Goal: Check status: Check status

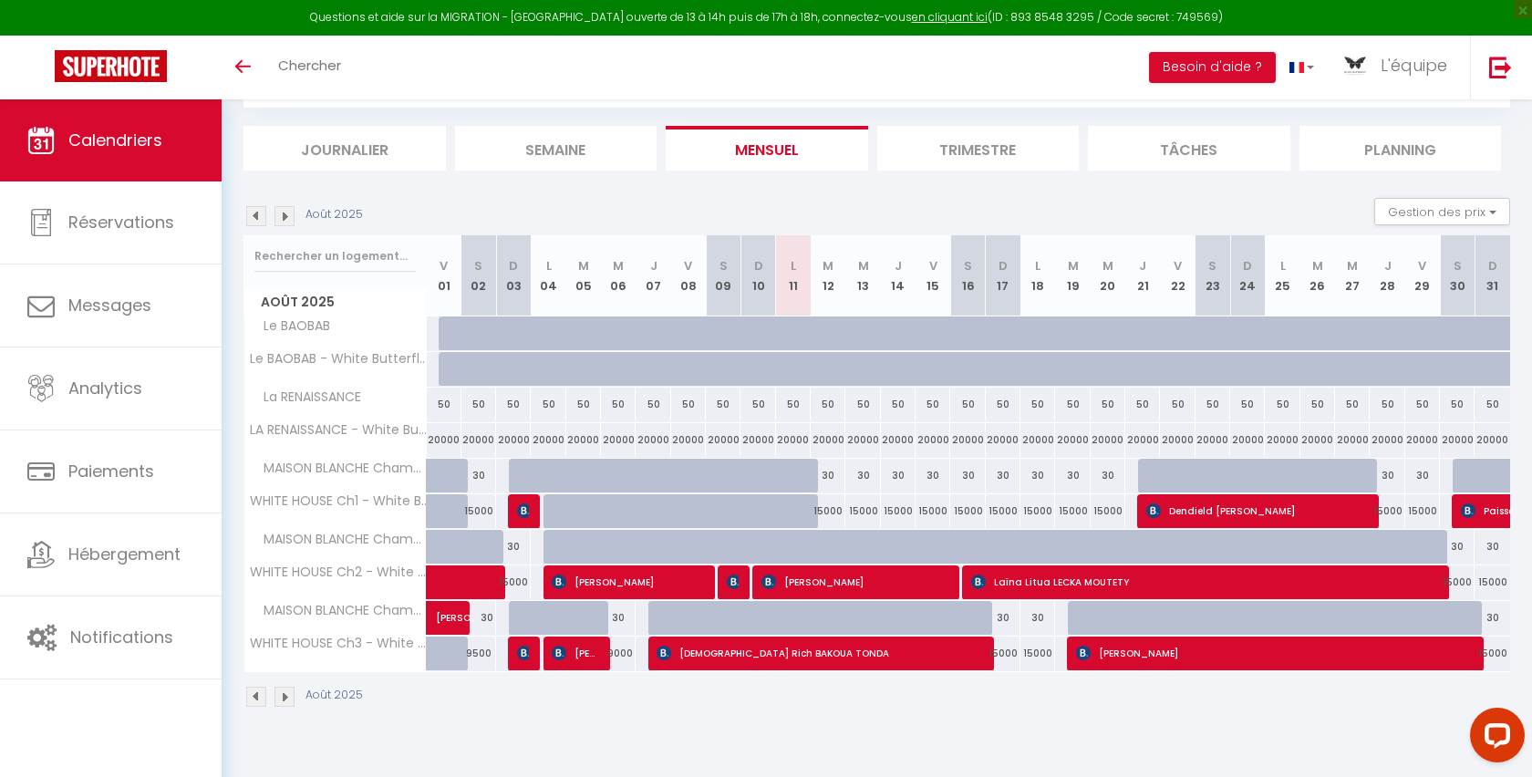
scroll to position [99, 0]
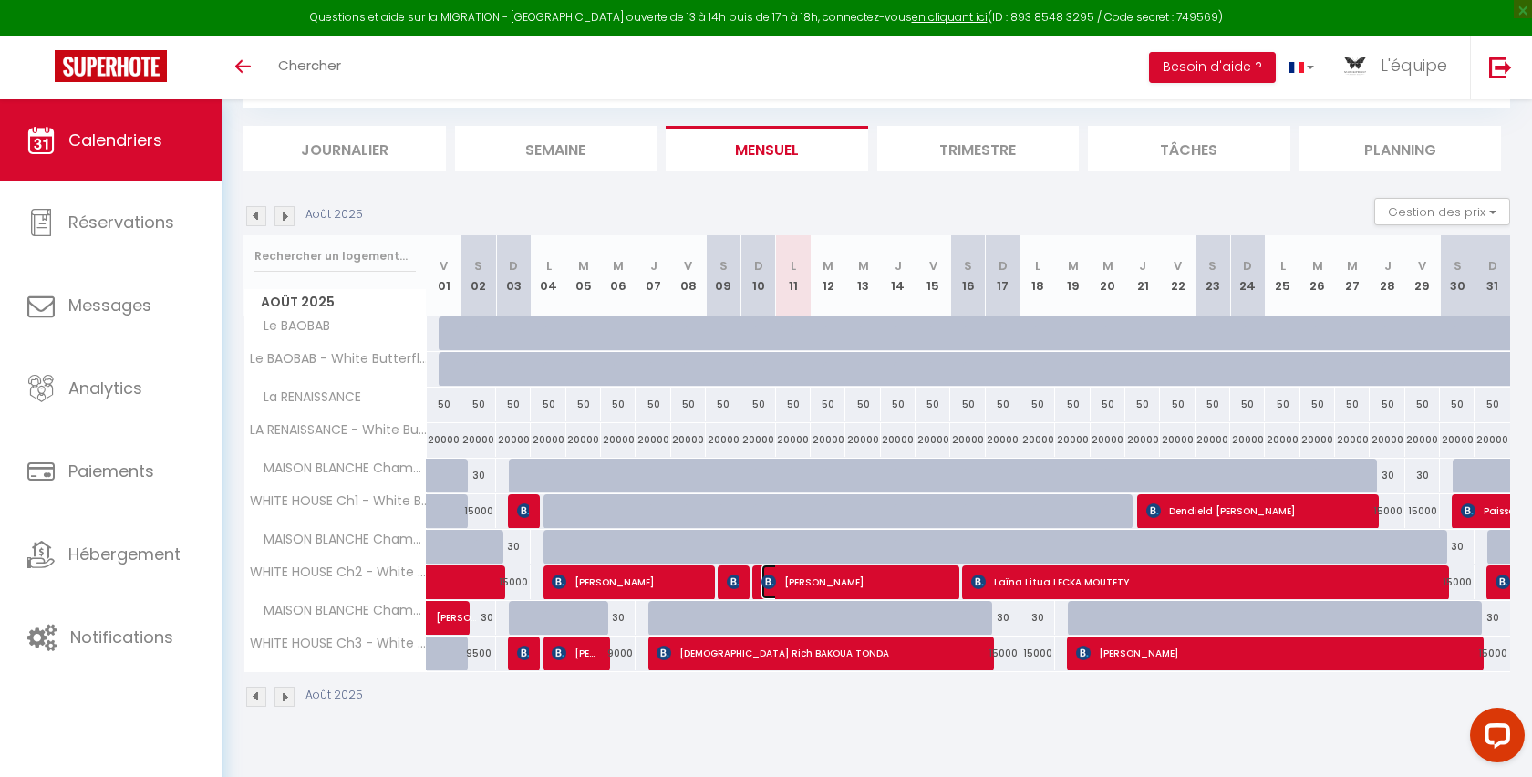
click at [778, 583] on span "[PERSON_NAME]" at bounding box center [854, 582] width 185 height 35
select select "OK"
select select "KO"
select select "0"
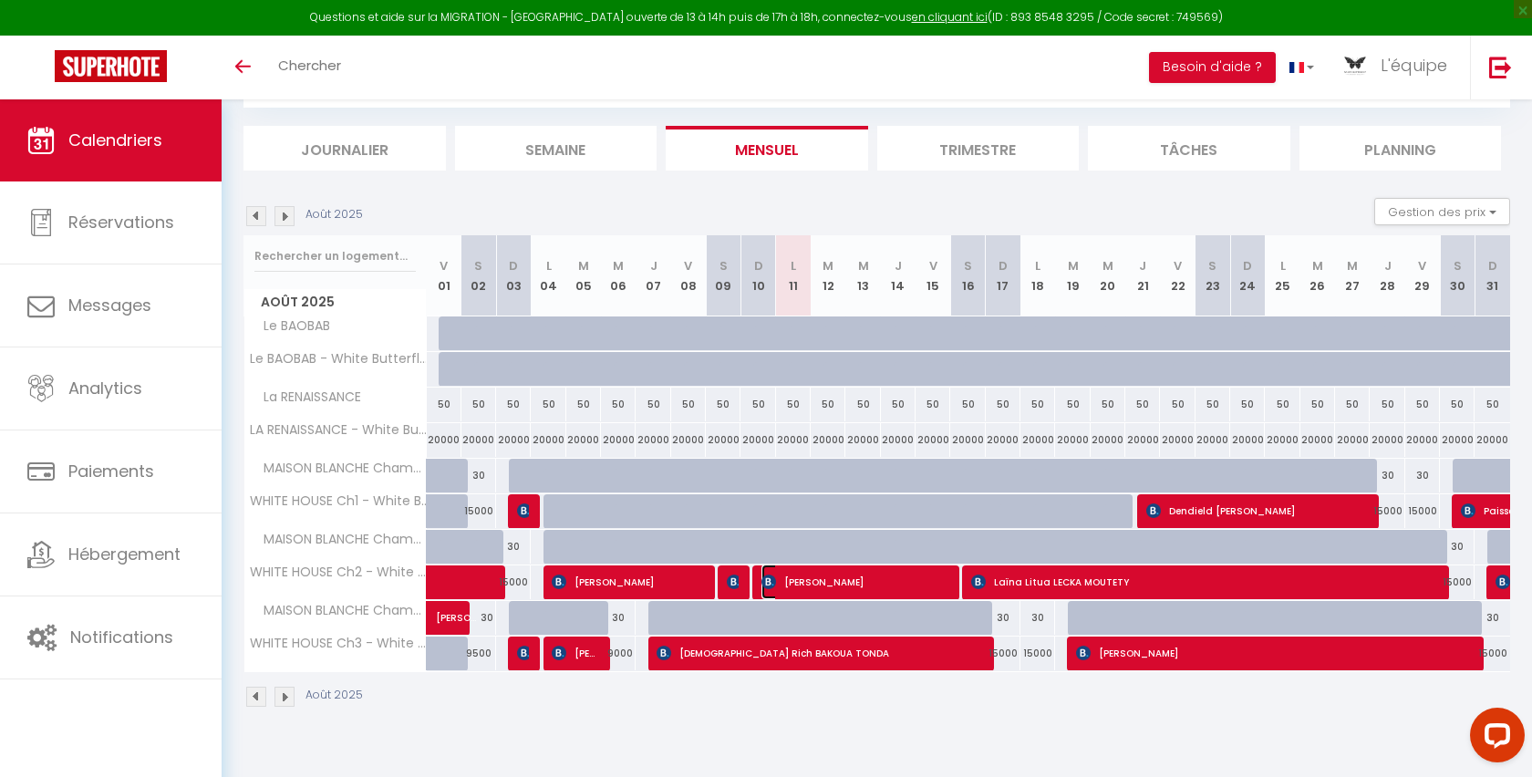
select select "1"
select select
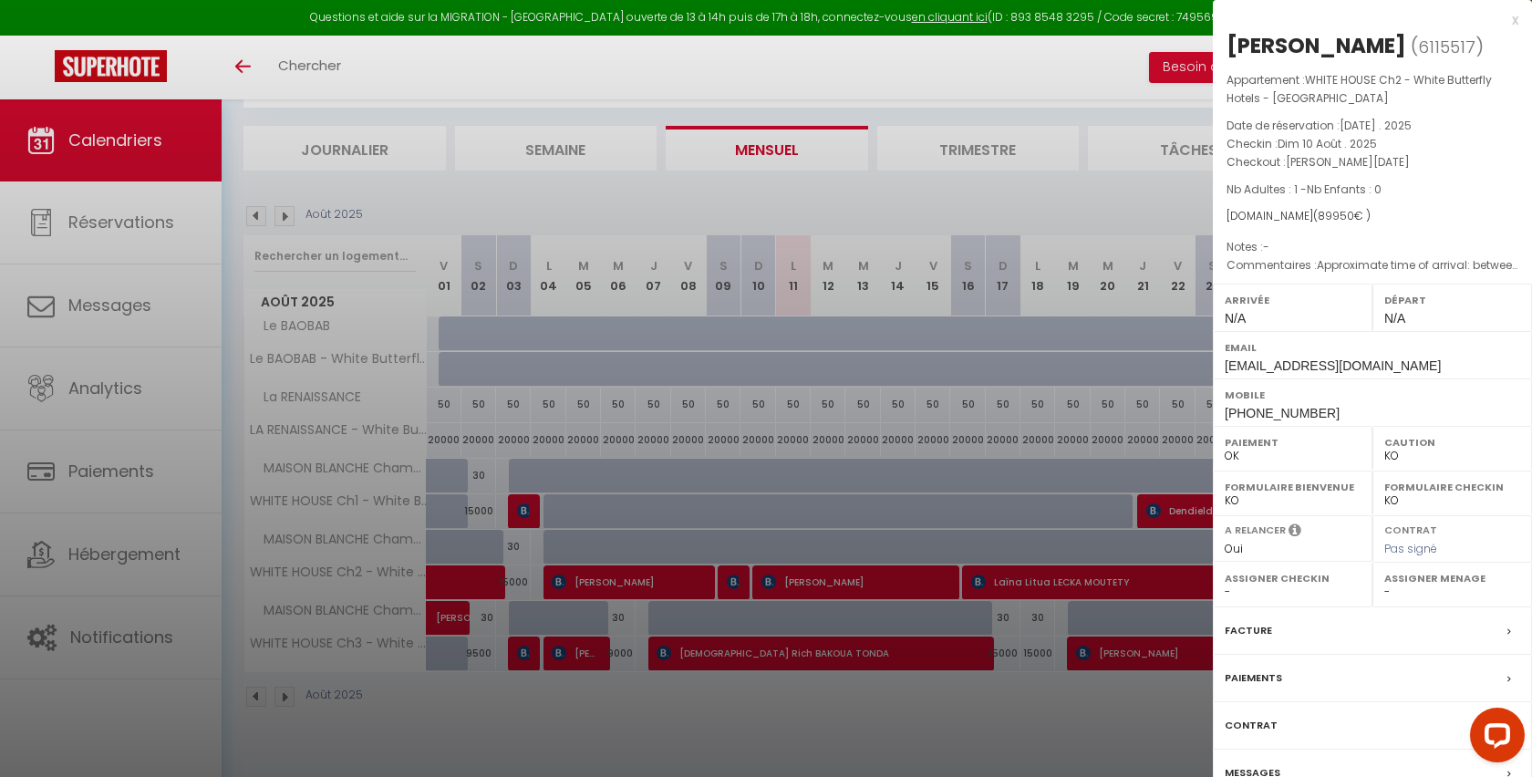
click at [778, 583] on div at bounding box center [766, 388] width 1532 height 777
